Goal: Information Seeking & Learning: Check status

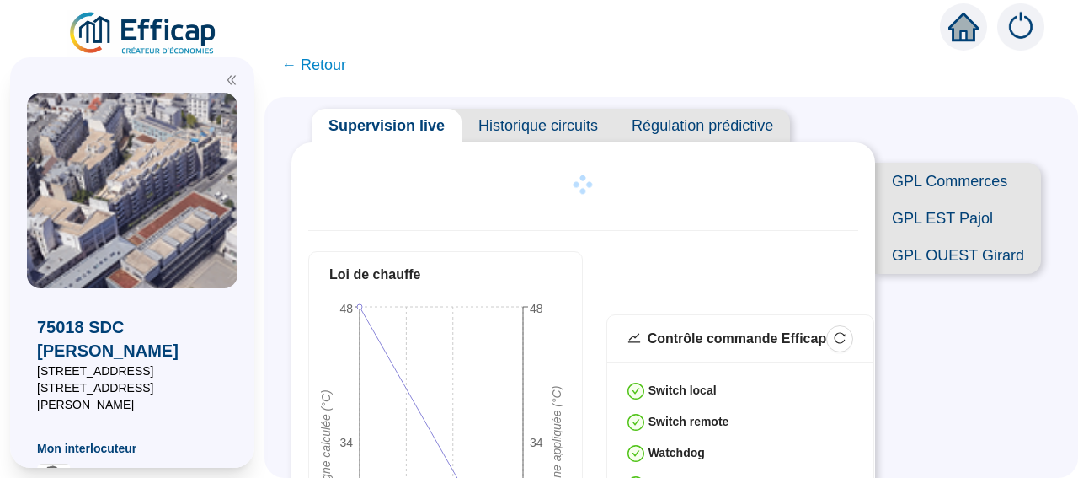
scroll to position [37, 0]
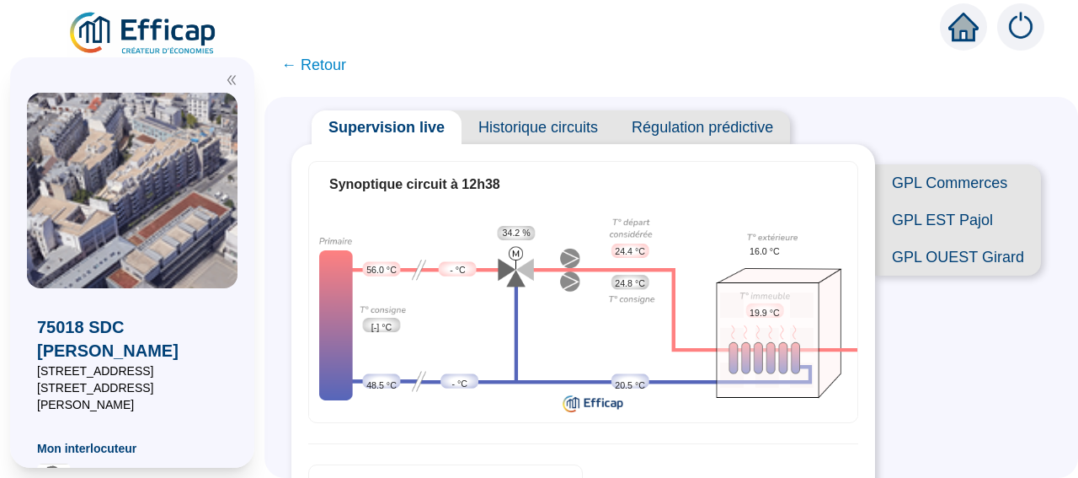
click at [333, 66] on span "← Retour" at bounding box center [313, 65] width 65 height 24
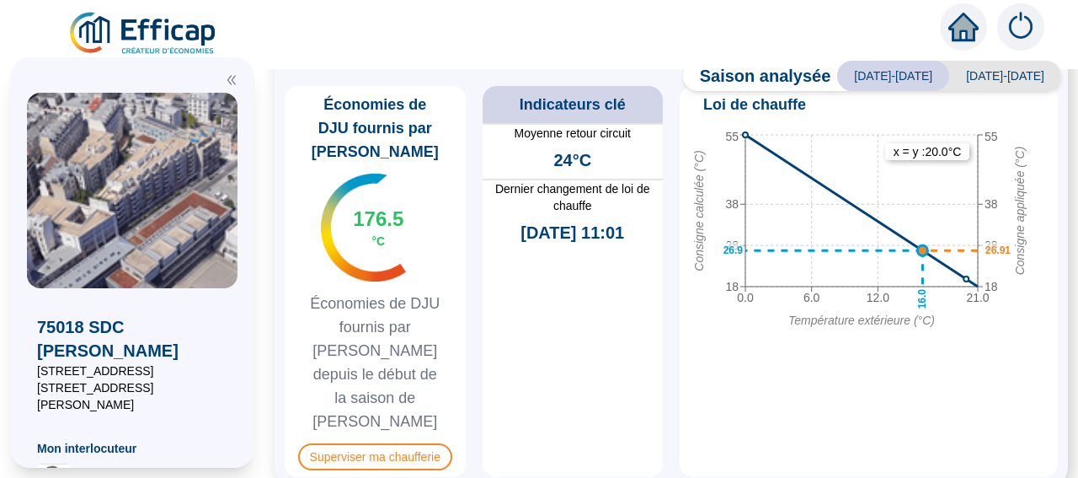
scroll to position [932, 0]
click at [384, 442] on span "Superviser ma chaufferie" at bounding box center [375, 455] width 154 height 27
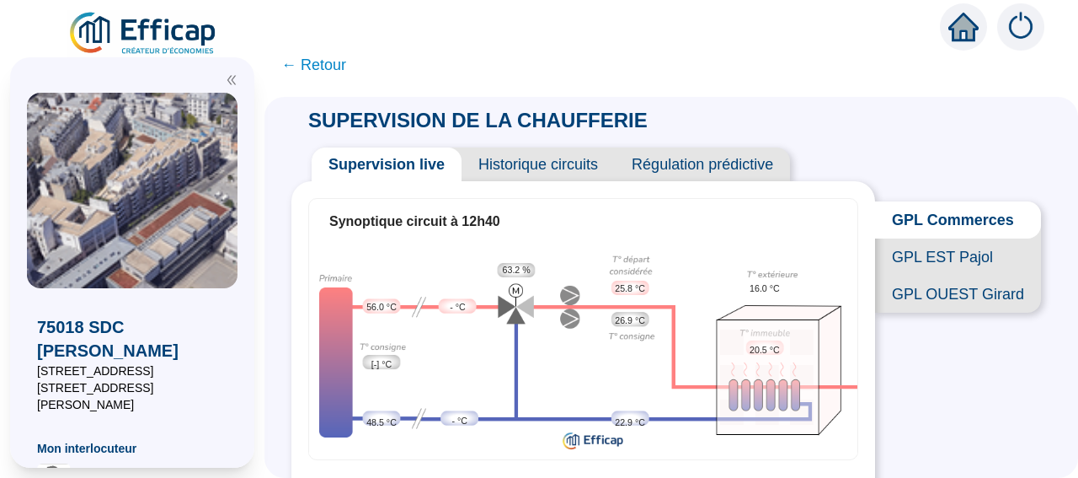
click at [946, 275] on span "GPL EST Pajol" at bounding box center [958, 256] width 166 height 37
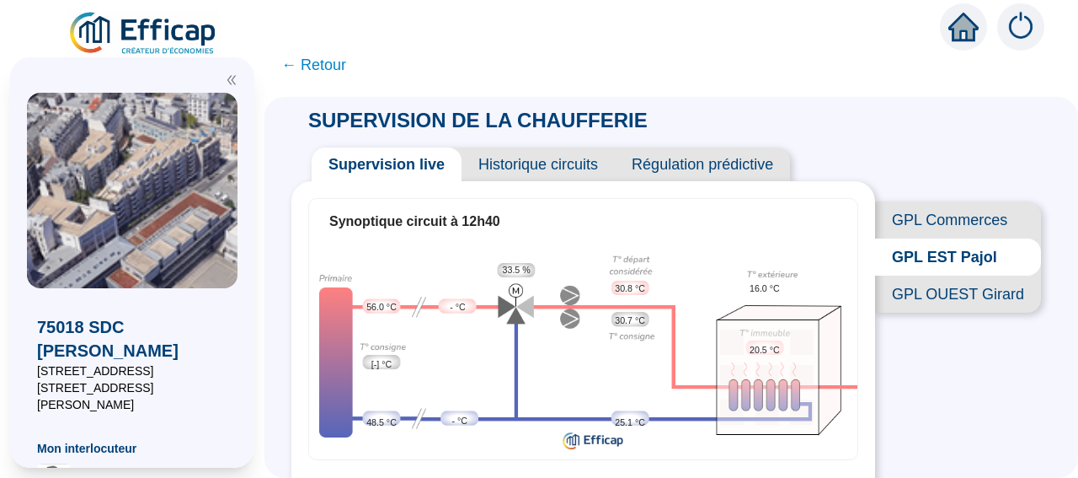
click at [954, 313] on span "GPL OUEST Girard" at bounding box center [958, 293] width 166 height 37
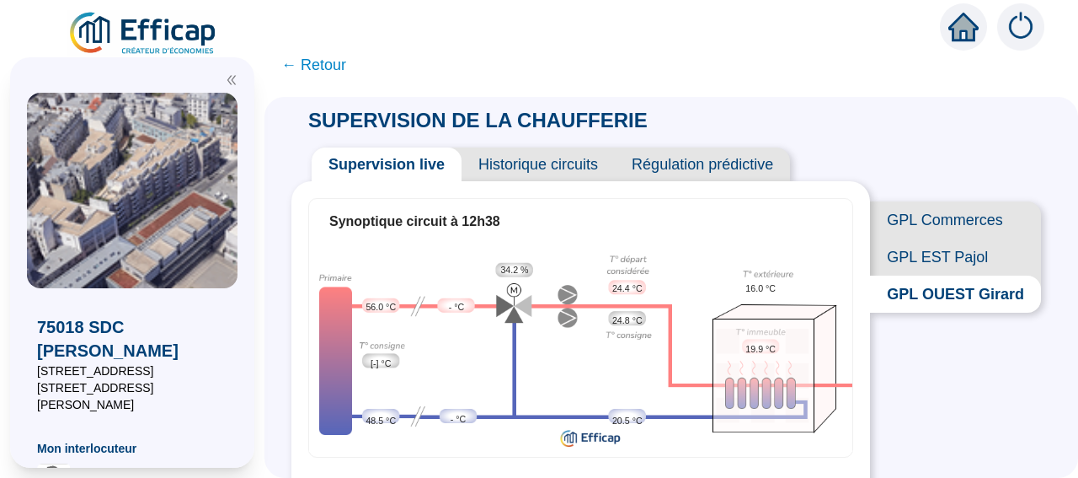
click at [342, 68] on span "← Retour" at bounding box center [313, 65] width 65 height 24
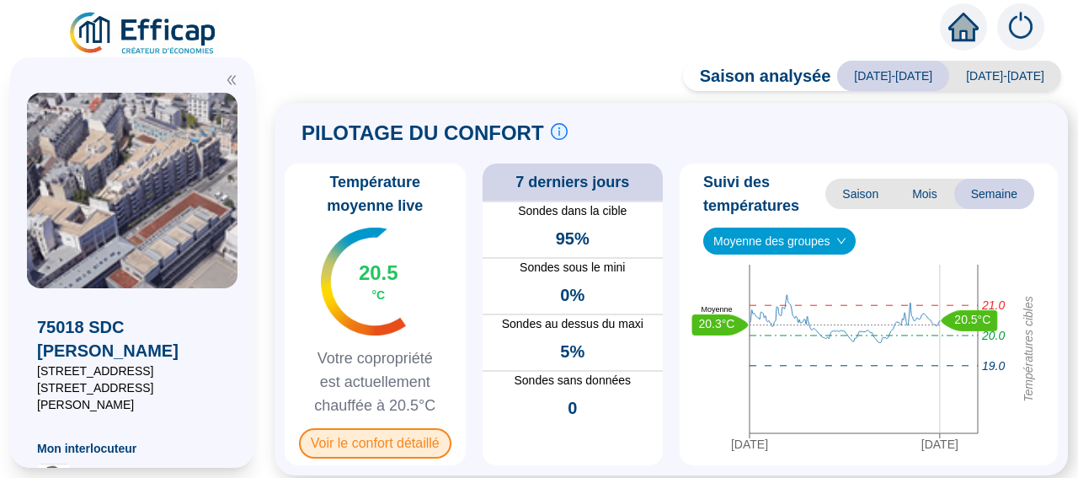
click at [351, 447] on span "Voir le confort détaillé" at bounding box center [375, 443] width 152 height 30
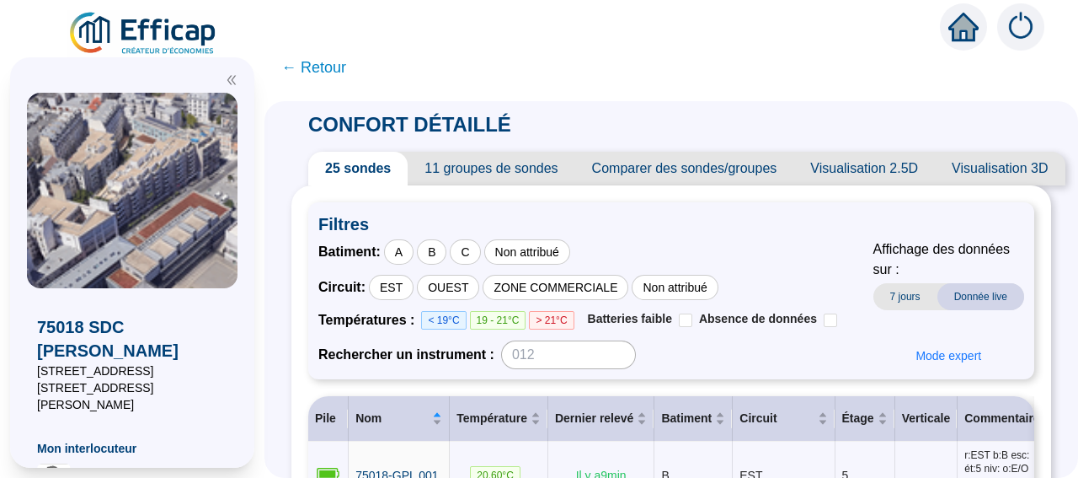
click at [501, 171] on span "11 groupes de sondes" at bounding box center [491, 169] width 167 height 34
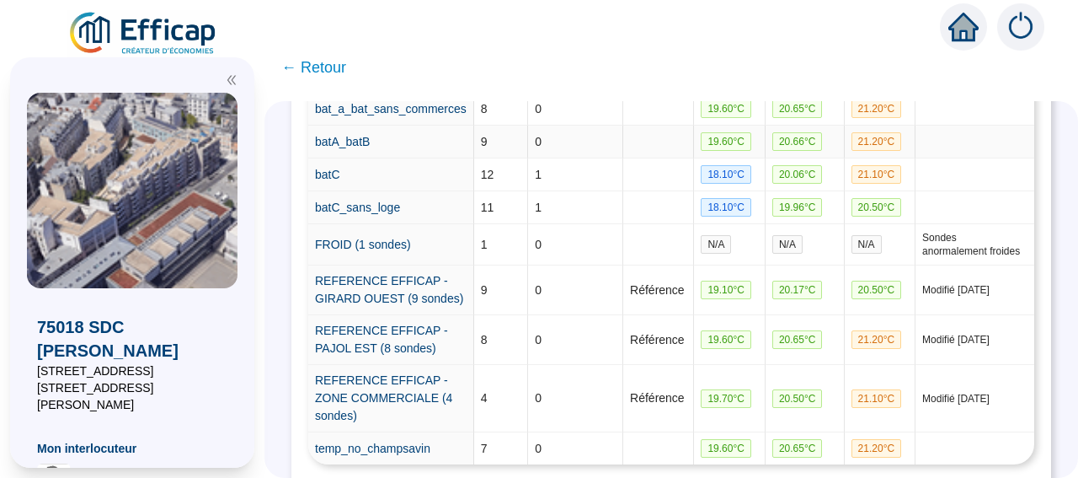
scroll to position [529, 0]
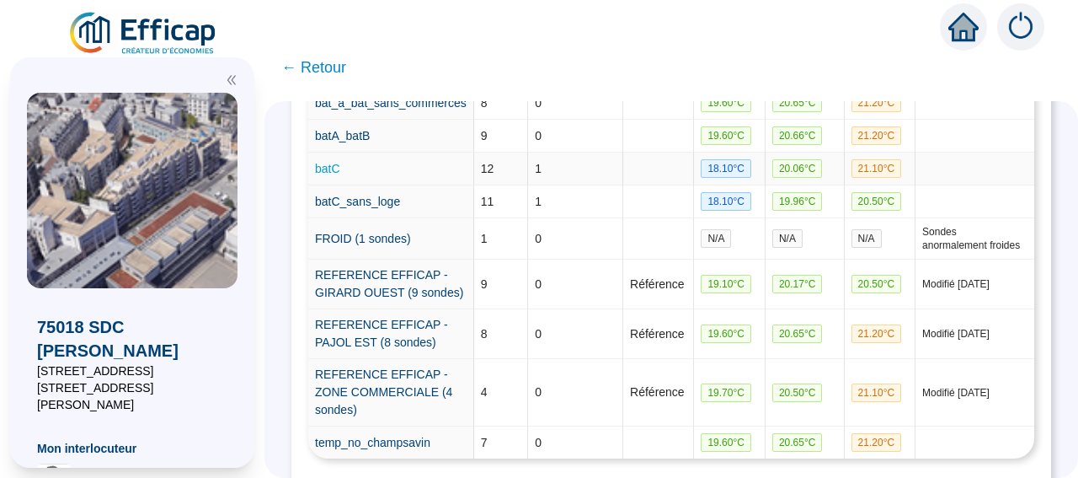
click at [338, 175] on link "batC" at bounding box center [327, 168] width 25 height 13
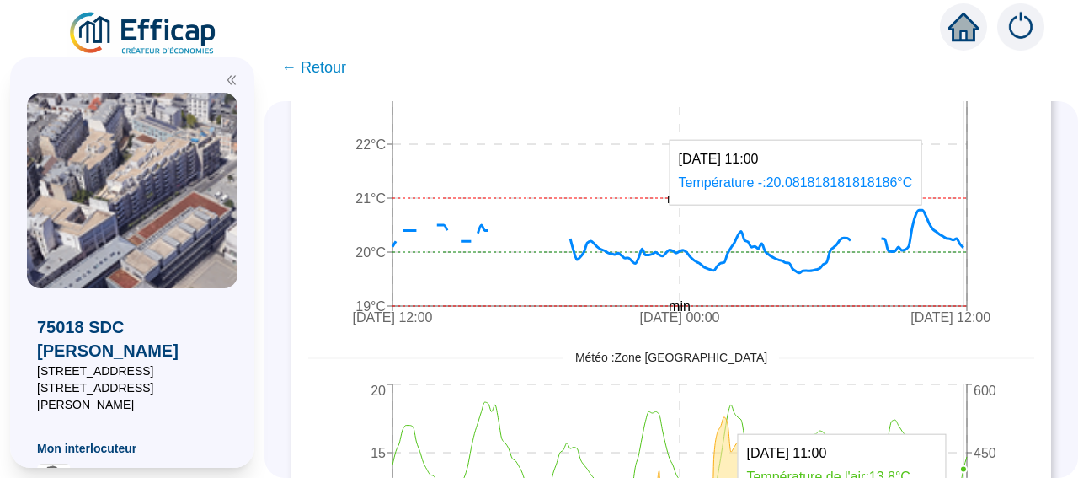
scroll to position [896, 0]
